Goal: Task Accomplishment & Management: Use online tool/utility

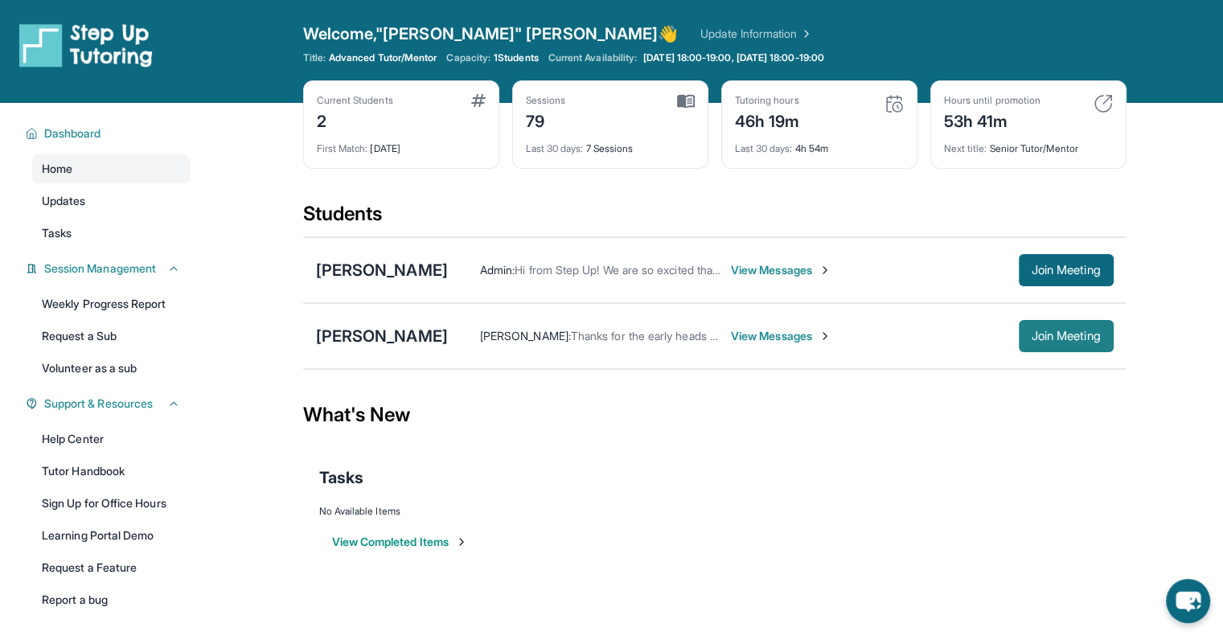
click at [1032, 334] on span "Join Meeting" at bounding box center [1066, 336] width 69 height 10
click at [329, 269] on div "[PERSON_NAME]" at bounding box center [382, 270] width 132 height 23
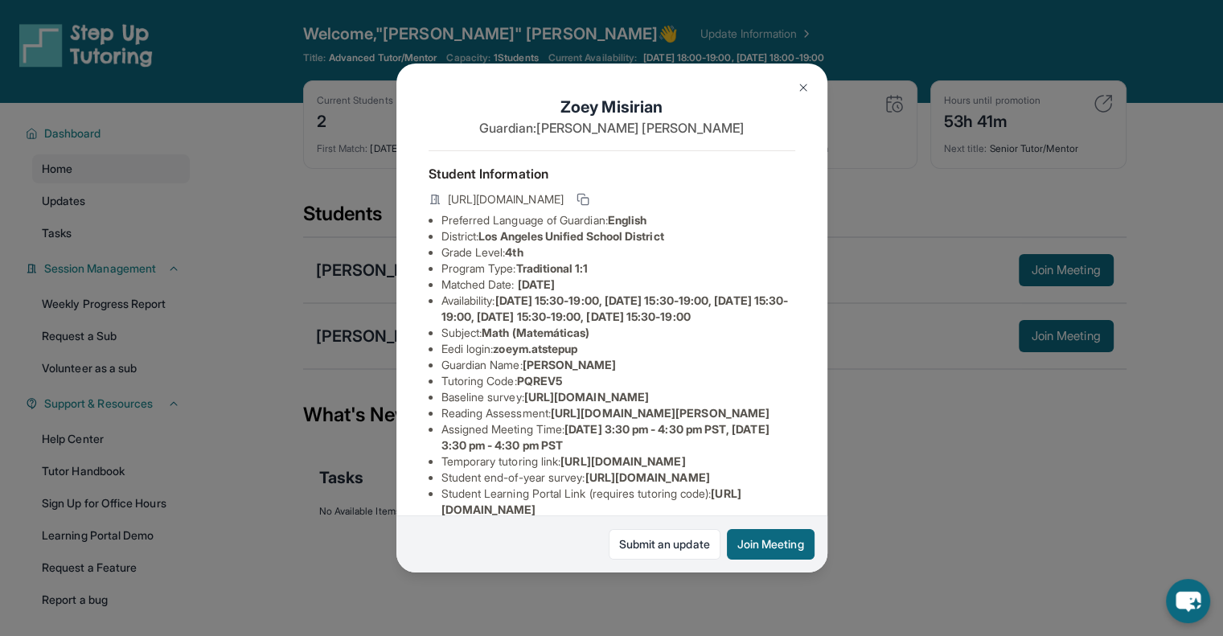
click at [802, 90] on img at bounding box center [803, 87] width 13 height 13
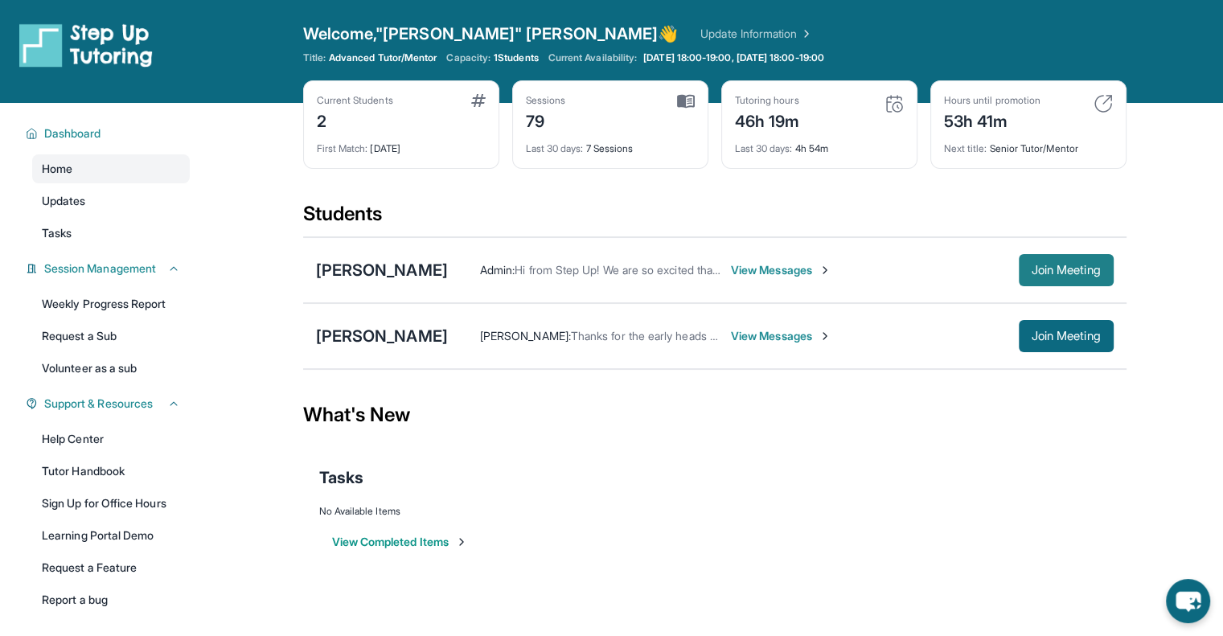
click at [1084, 269] on span "Join Meeting" at bounding box center [1066, 270] width 69 height 10
